Goal: Communication & Community: Ask a question

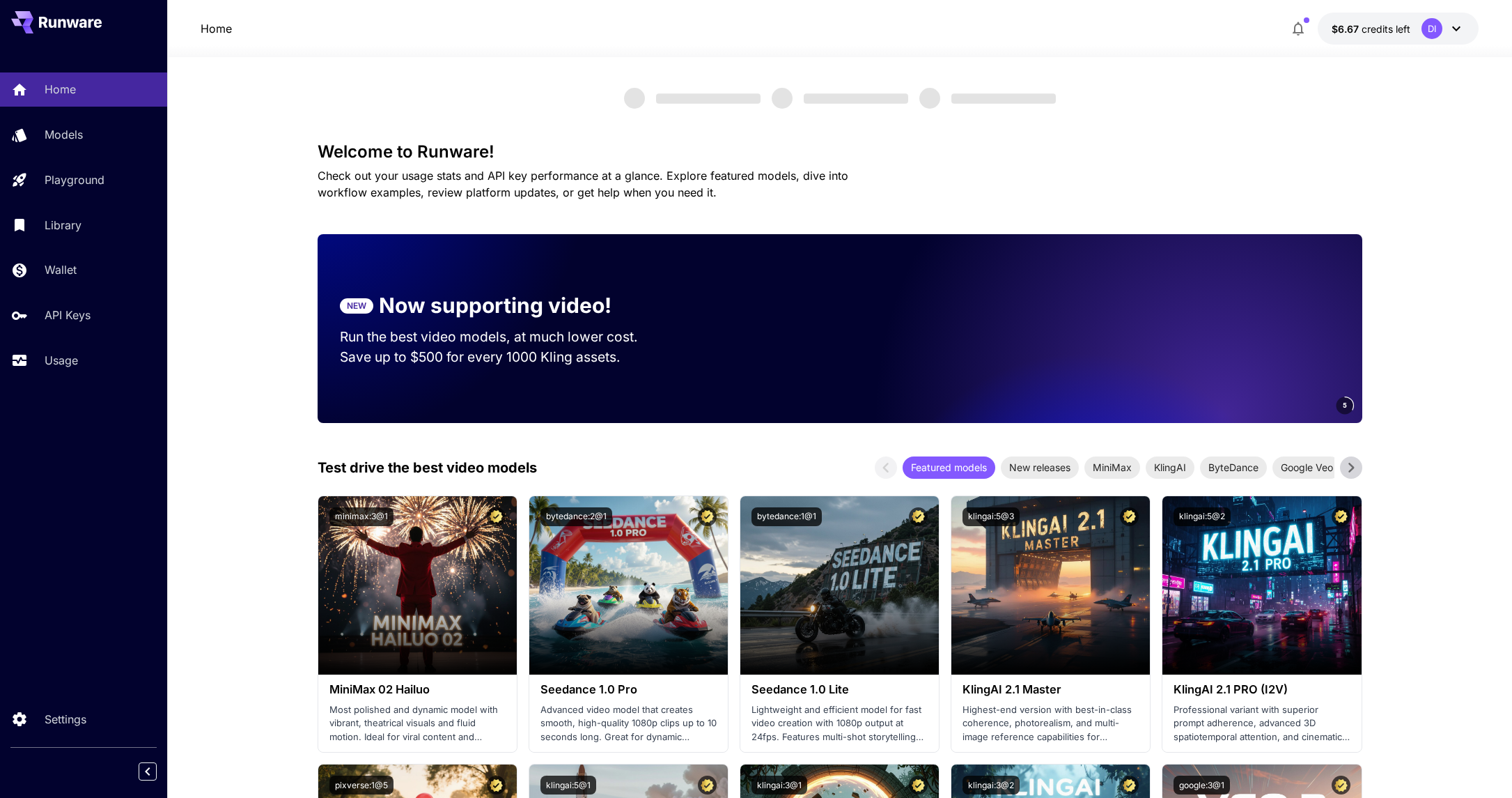
click at [1459, 29] on icon at bounding box center [1457, 29] width 17 height 17
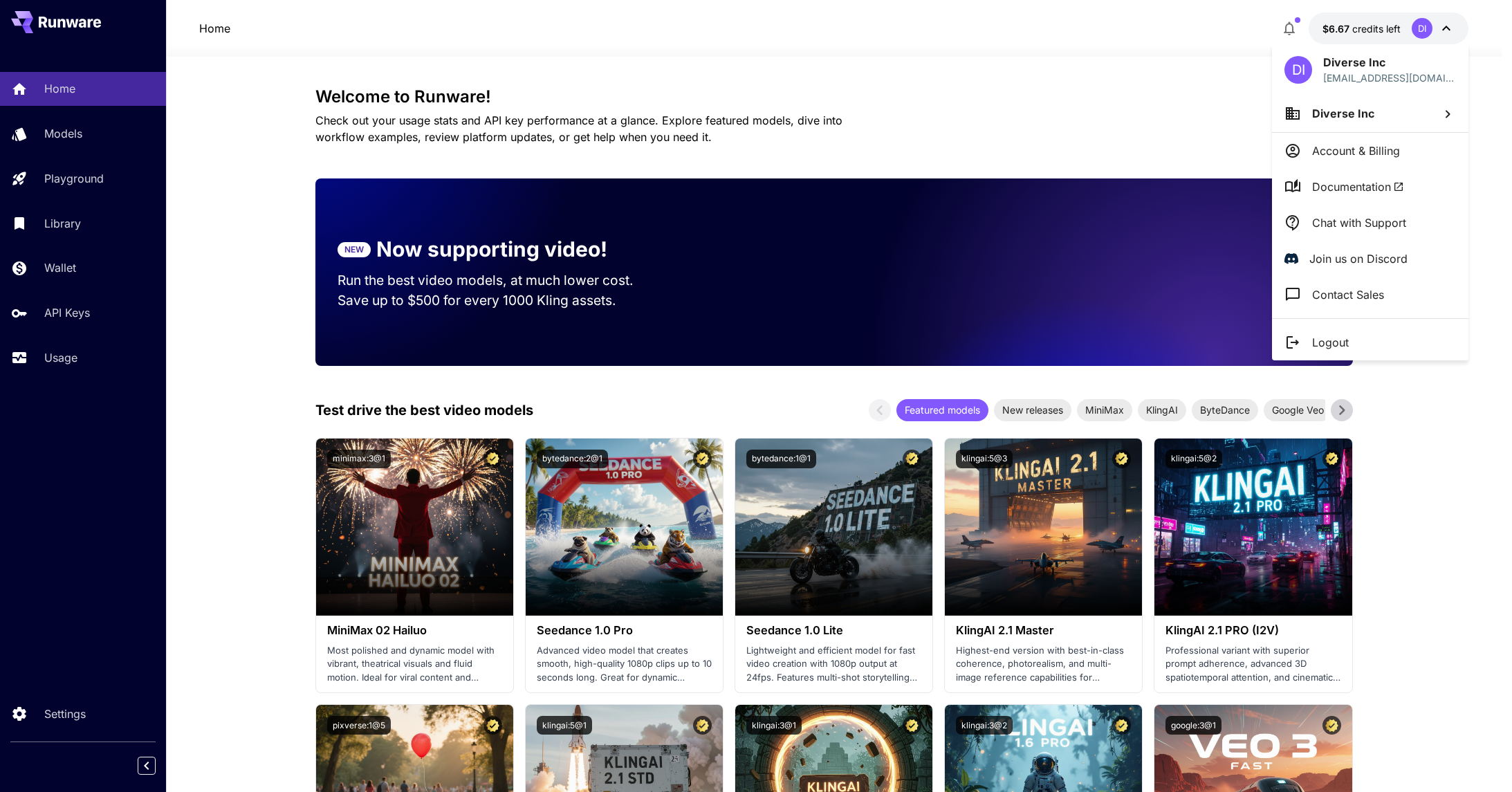
click at [1358, 226] on p "Chat with Support" at bounding box center [1359, 223] width 94 height 16
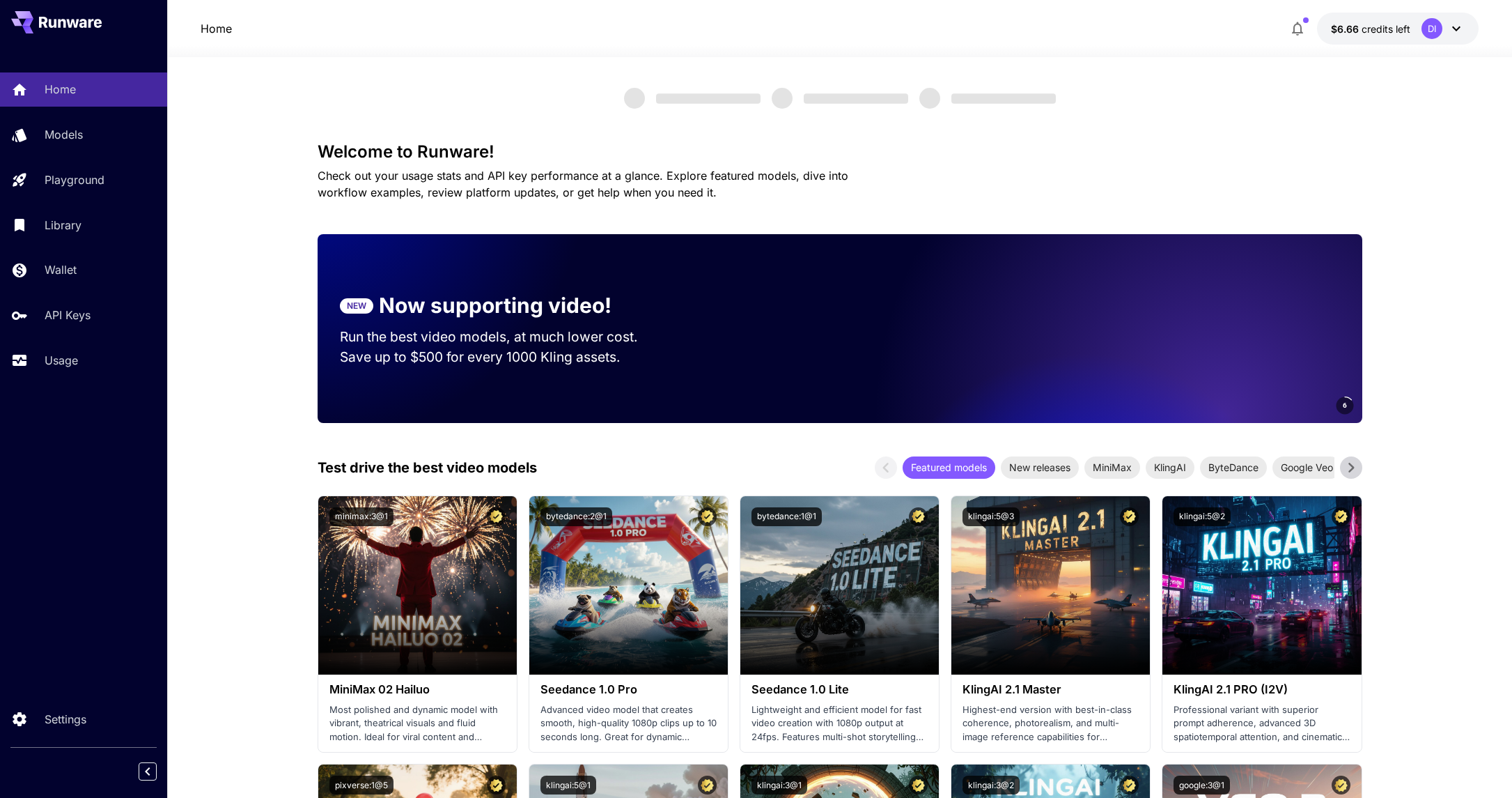
click at [1455, 30] on icon at bounding box center [1457, 29] width 17 height 17
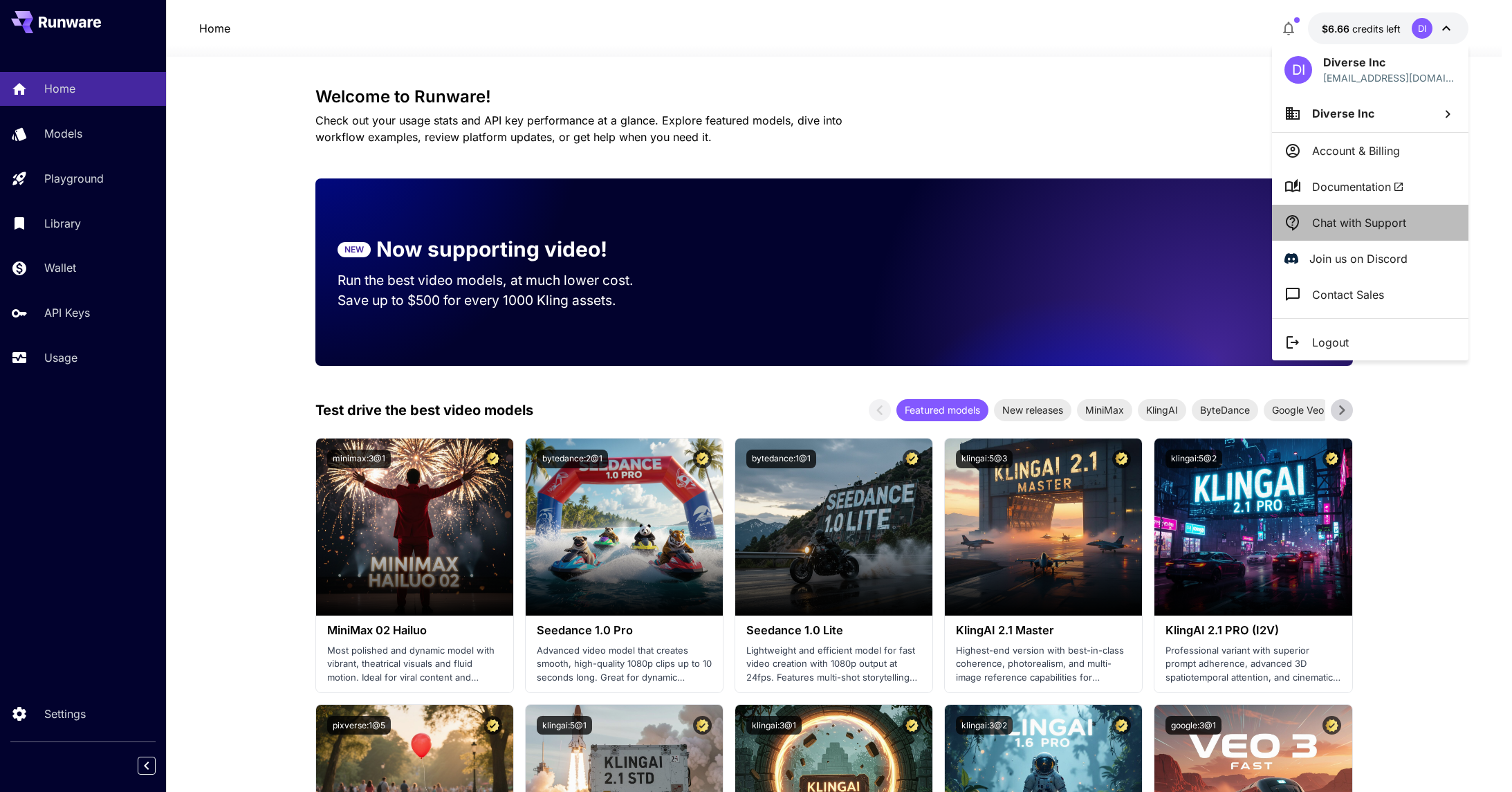
click at [1345, 227] on p "Chat with Support" at bounding box center [1359, 223] width 94 height 16
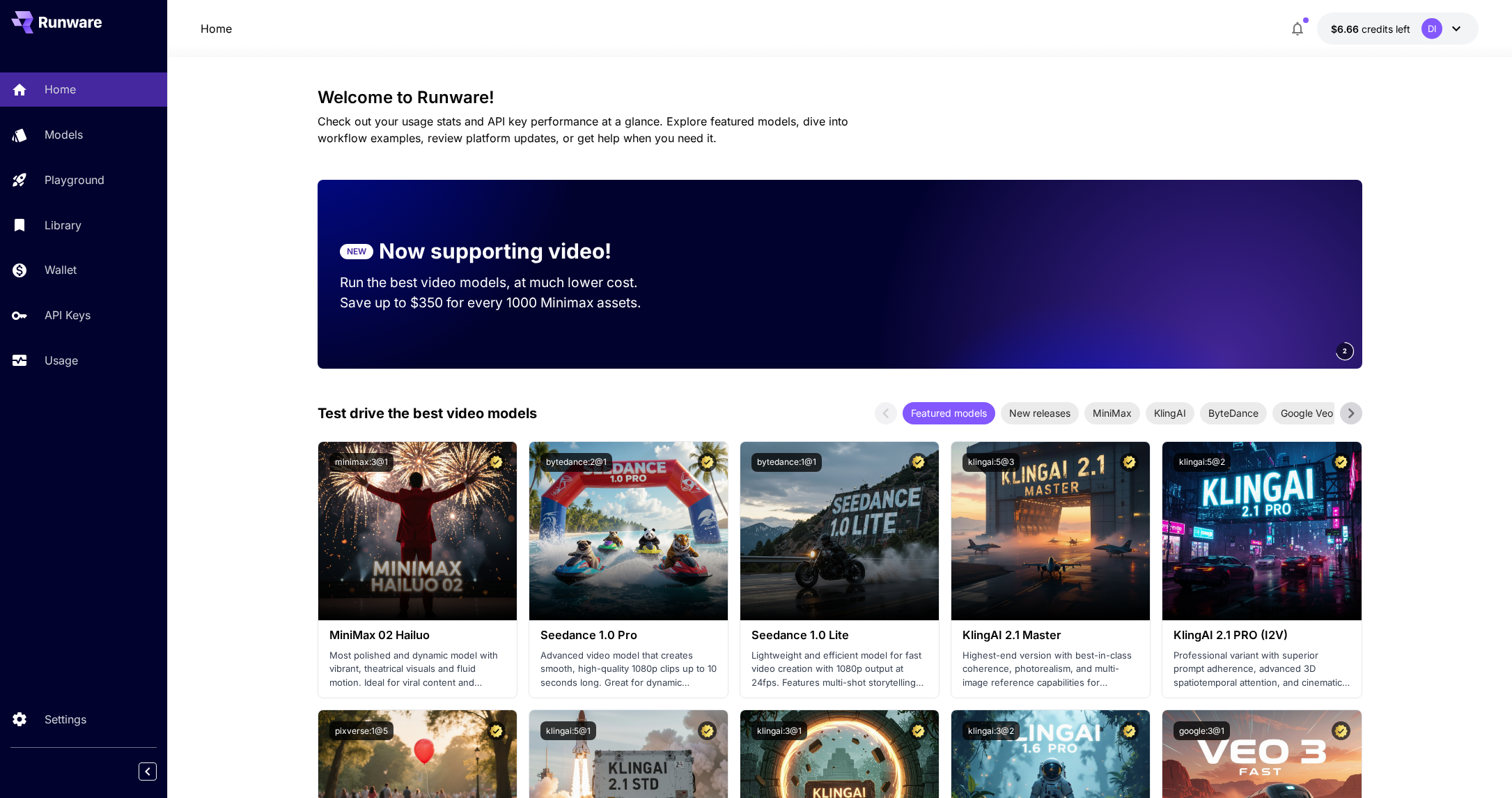
click at [1301, 336] on iframe "채팅 위젯" at bounding box center [1356, 517] width 312 height 561
click at [1271, 314] on iframe "채팅 위젯" at bounding box center [1356, 517] width 312 height 561
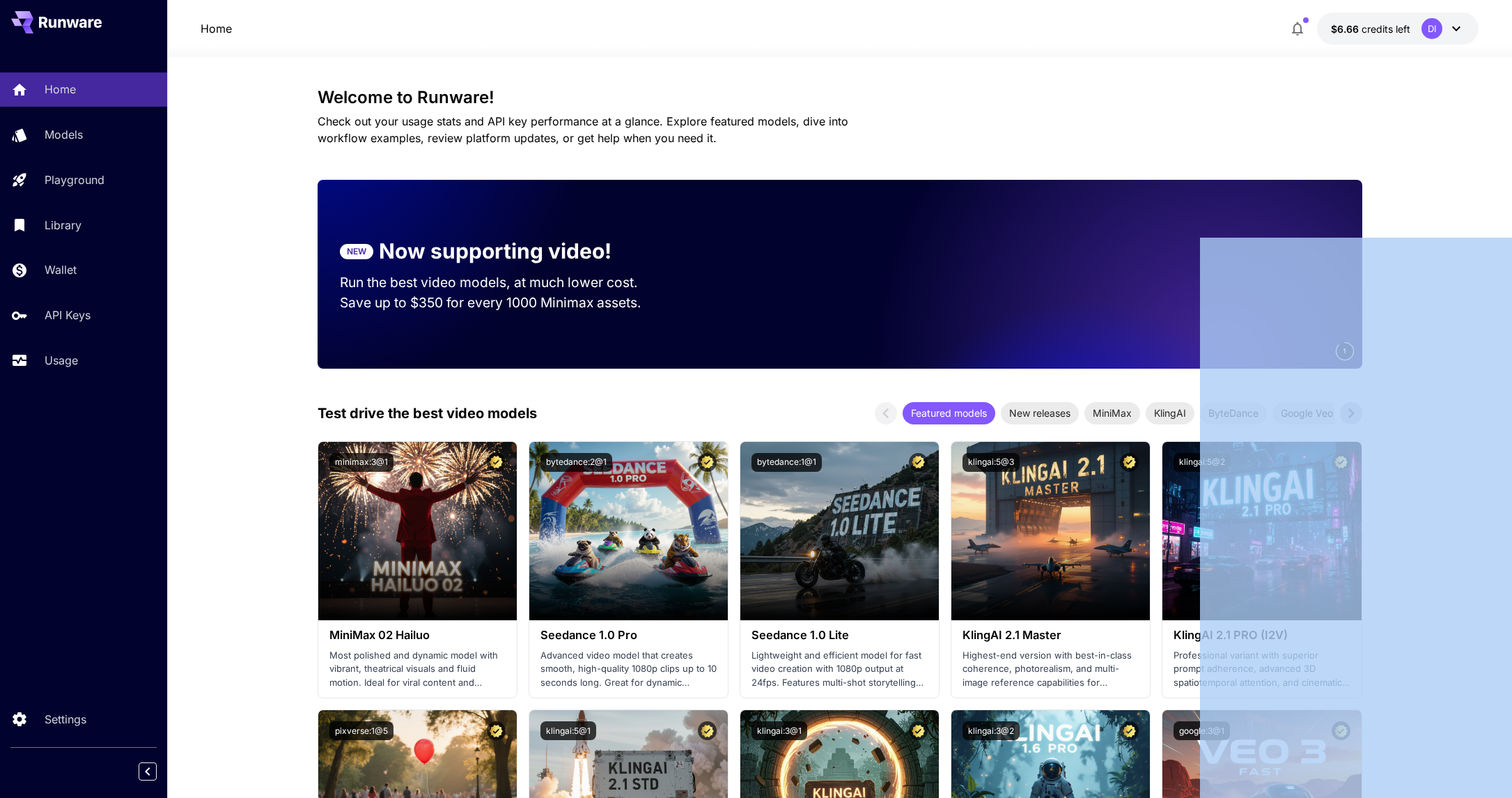
click at [1271, 314] on iframe "채팅 위젯" at bounding box center [1356, 517] width 312 height 561
click at [1453, 34] on icon at bounding box center [1457, 29] width 17 height 17
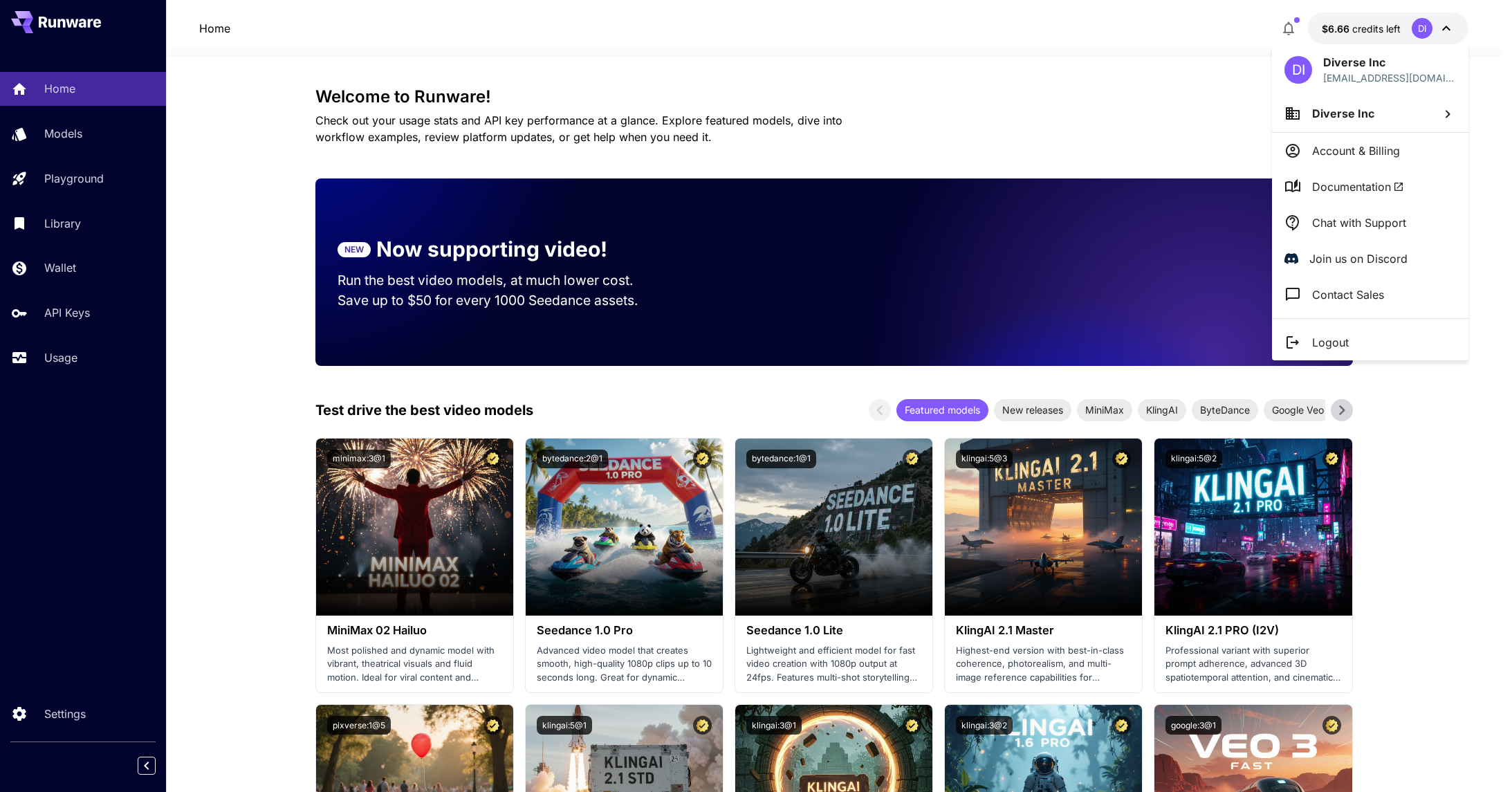
click at [1209, 69] on div at bounding box center [756, 396] width 1512 height 792
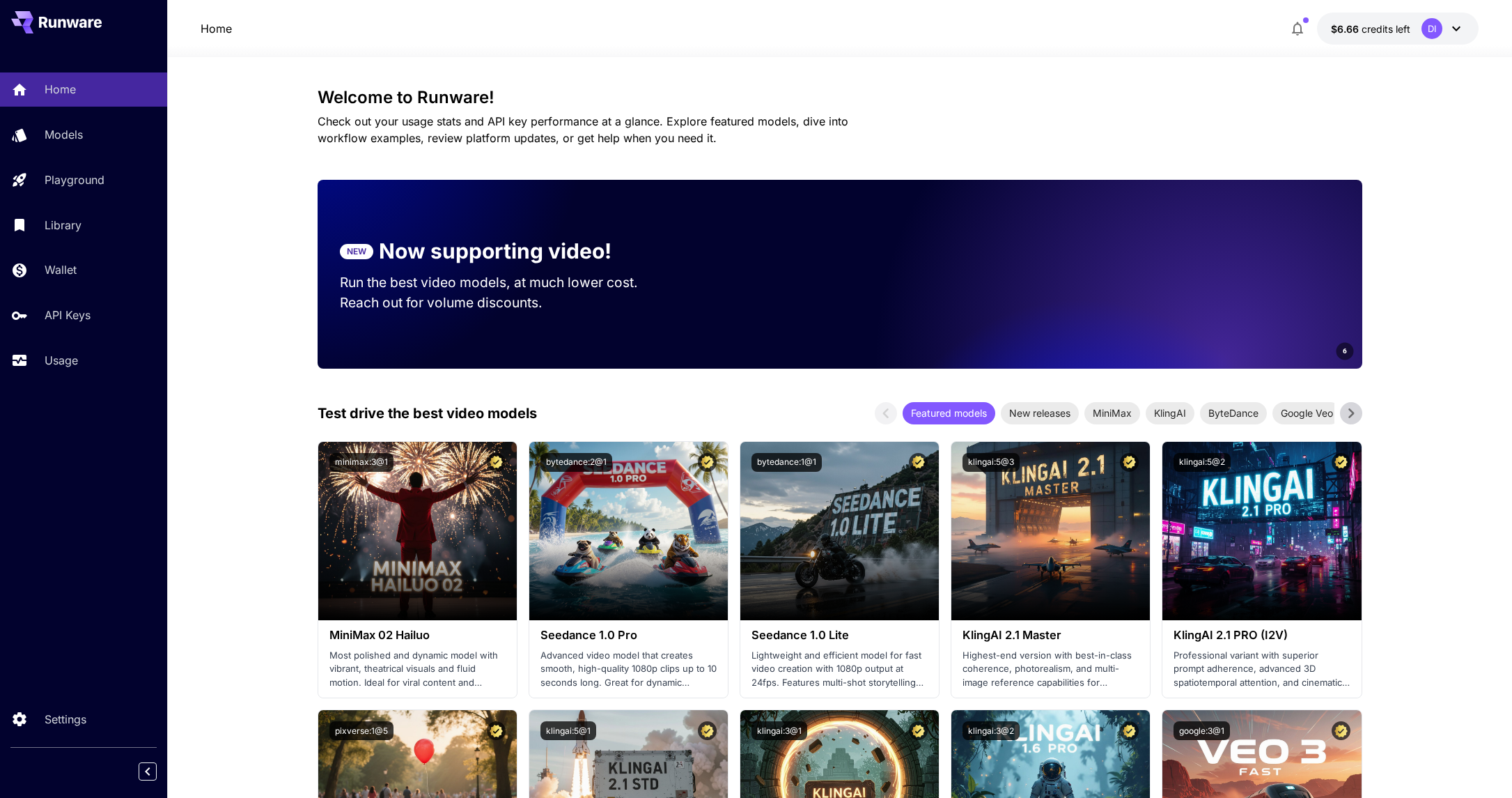
click at [1207, 101] on h3 "Welcome to Runware!" at bounding box center [839, 97] width 1045 height 19
click at [1449, 29] on icon at bounding box center [1457, 29] width 17 height 17
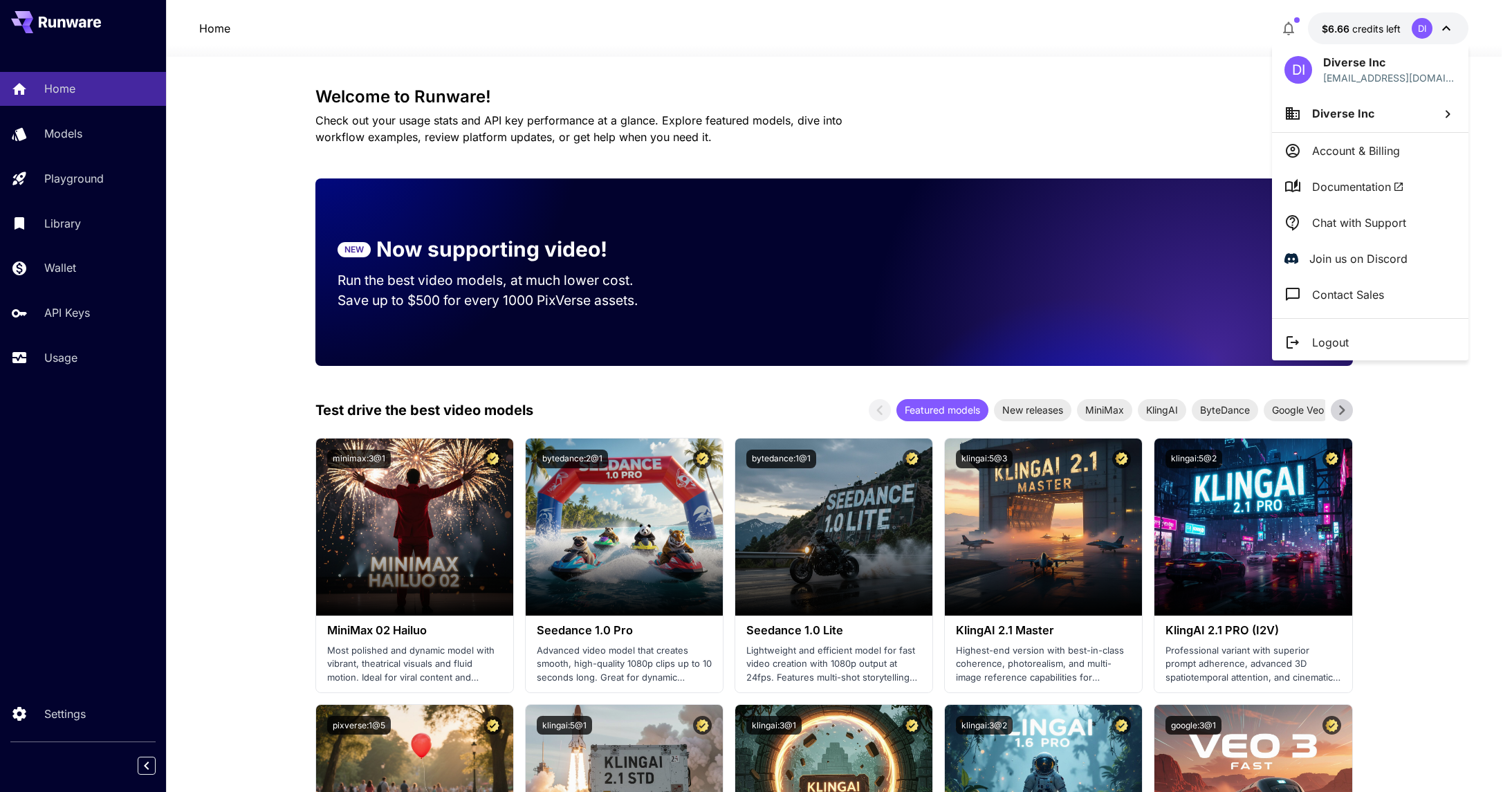
click at [1353, 336] on li "Logout" at bounding box center [1369, 342] width 196 height 36
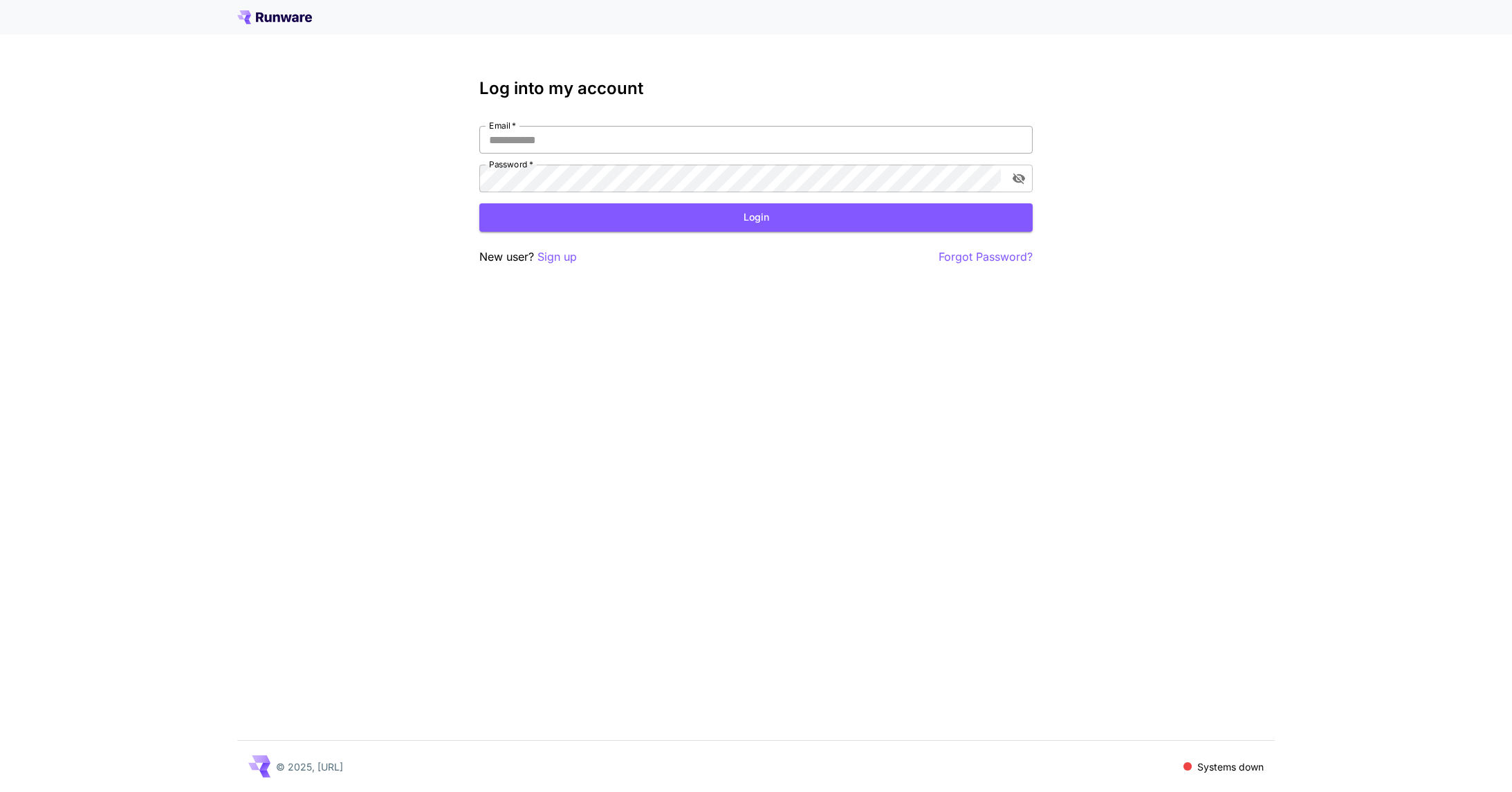
click at [536, 138] on input "Email   *" at bounding box center [756, 140] width 554 height 27
paste input "**********"
type input "**********"
click at [725, 223] on button "Login" at bounding box center [756, 217] width 554 height 28
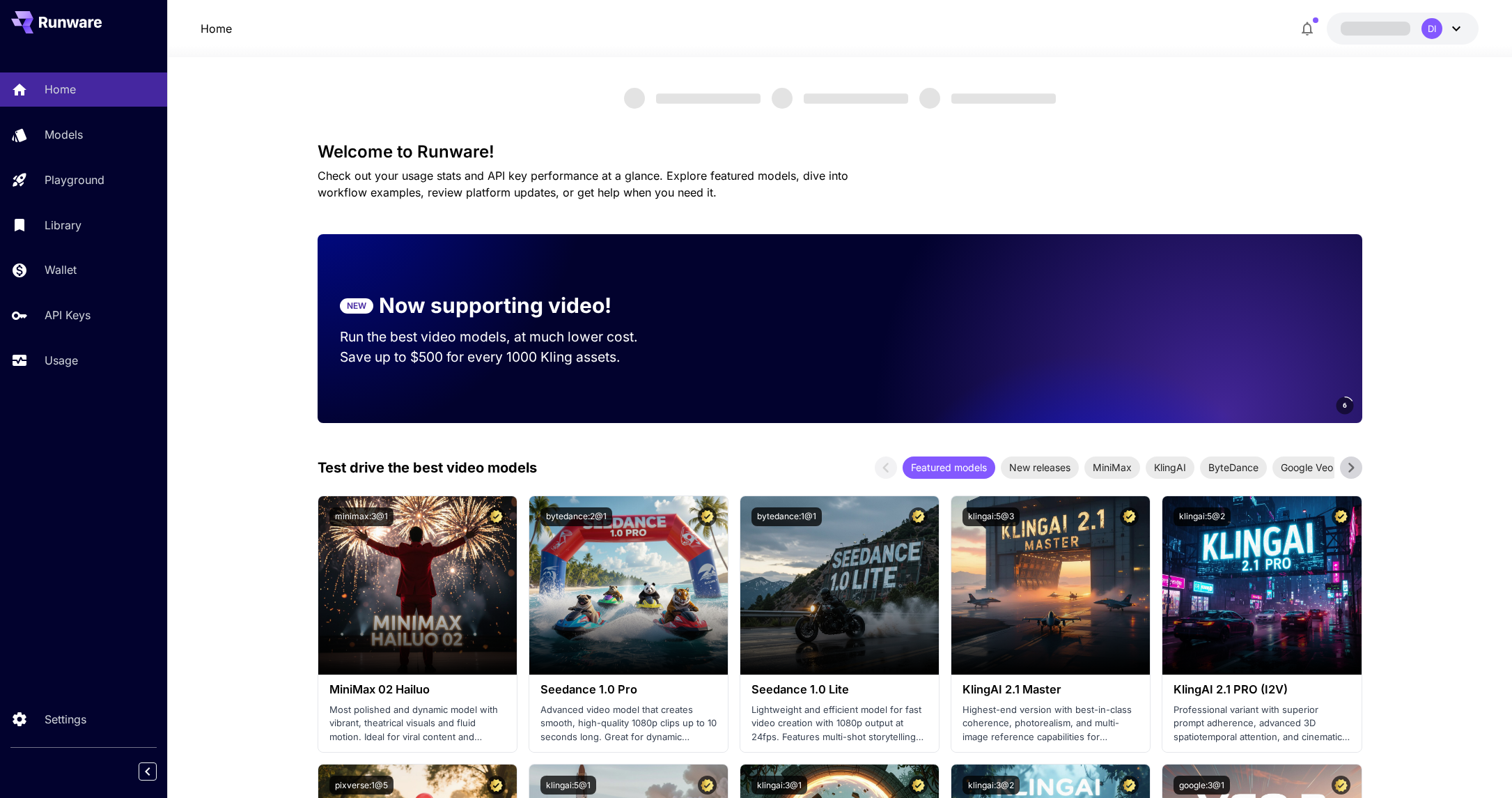
click at [1445, 29] on div "DI" at bounding box center [1443, 29] width 43 height 21
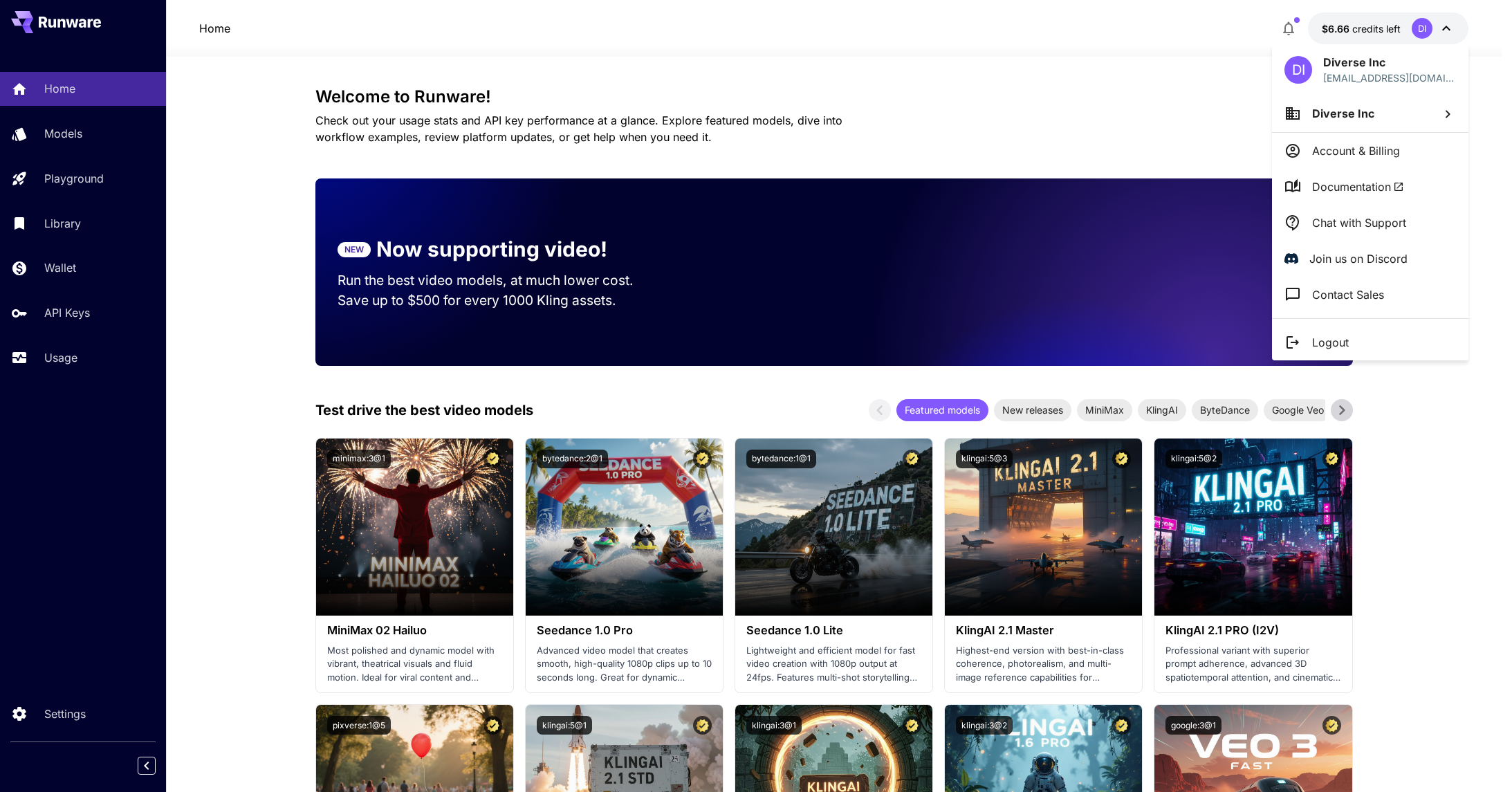
click at [1356, 230] on p "Chat with Support" at bounding box center [1359, 223] width 94 height 16
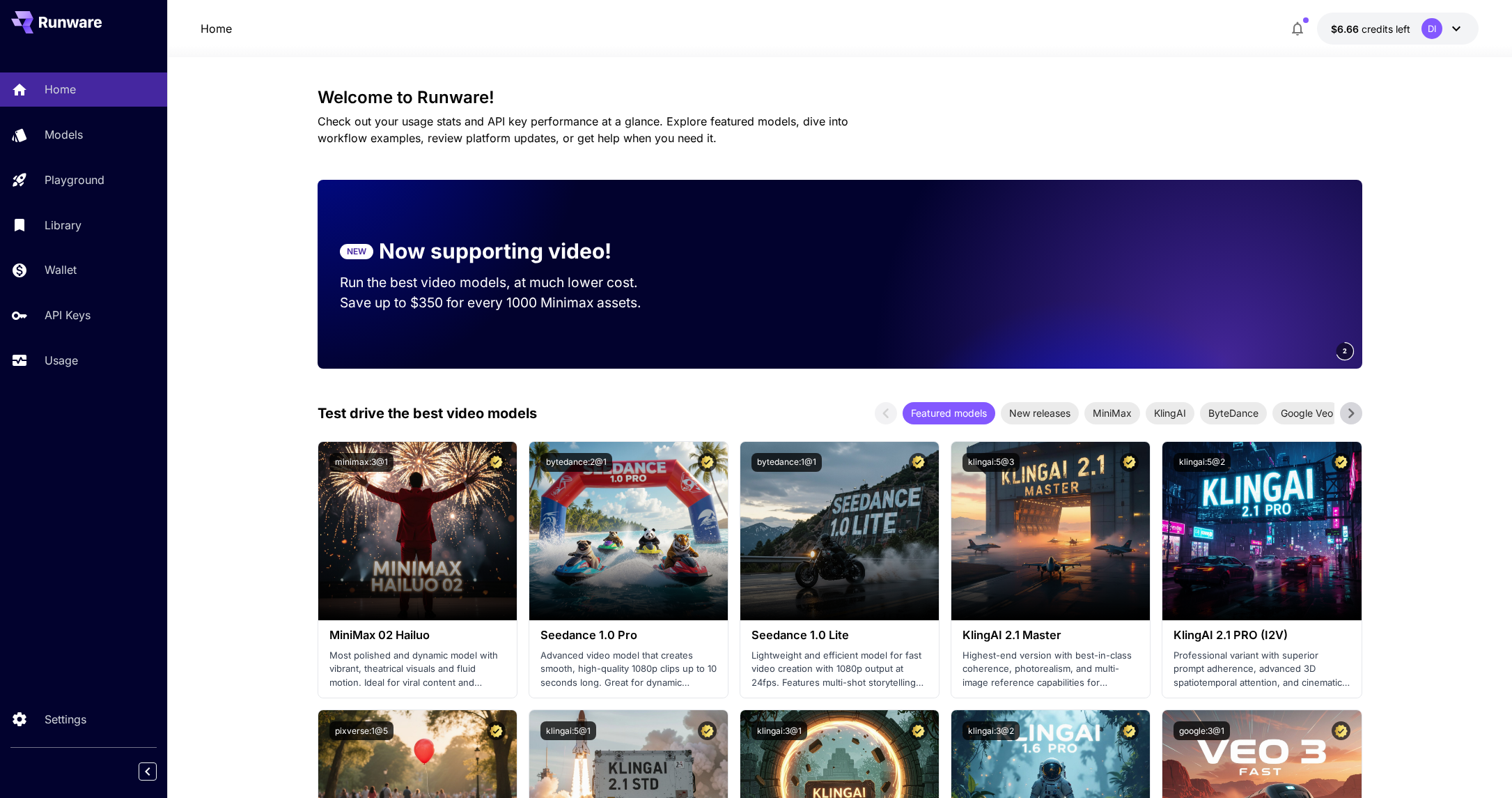
drag, startPoint x: 214, startPoint y: 128, endPoint x: 224, endPoint y: 13, distance: 115.4
